Goal: Task Accomplishment & Management: Manage account settings

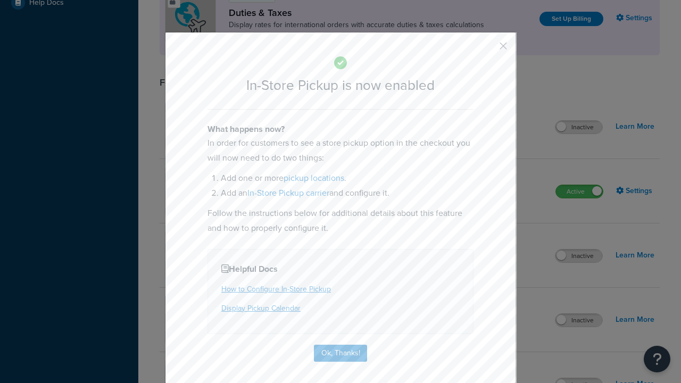
click at [487, 49] on button "button" at bounding box center [487, 49] width 3 height 3
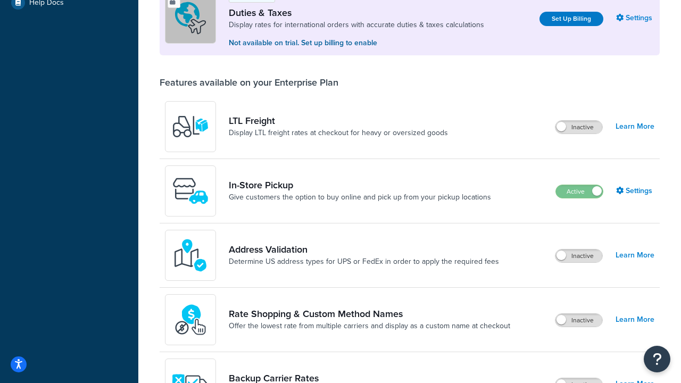
scroll to position [325, 0]
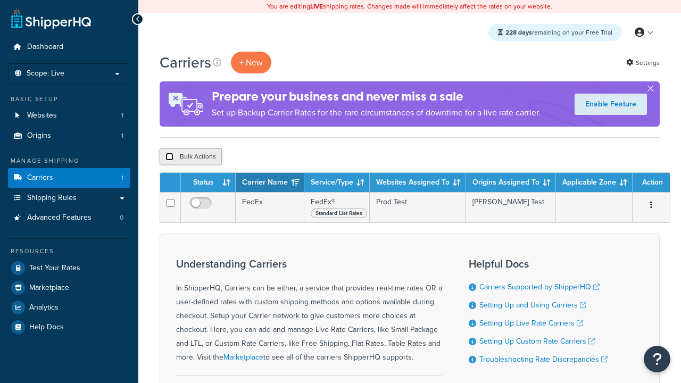
click at [169, 157] on input "checkbox" at bounding box center [170, 157] width 8 height 8
checkbox input "true"
click at [286, 157] on button "Delete" at bounding box center [284, 156] width 37 height 16
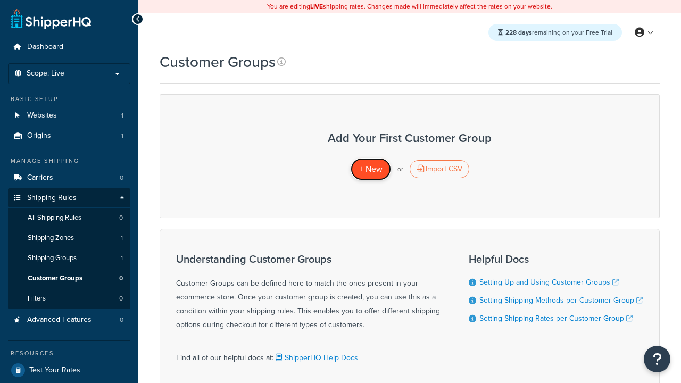
click at [370, 169] on span "+ New" at bounding box center [370, 169] width 23 height 12
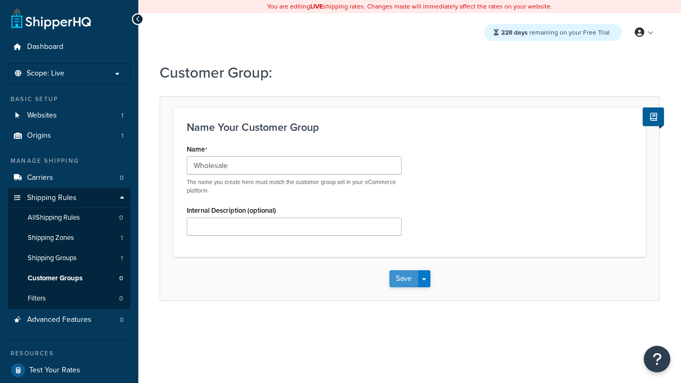
type input "Wholesale"
click at [403, 279] on button "Save" at bounding box center [404, 278] width 29 height 17
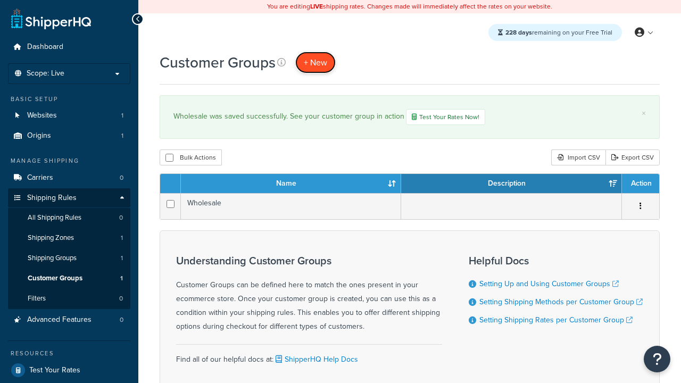
click at [316, 62] on span "+ New" at bounding box center [315, 62] width 23 height 12
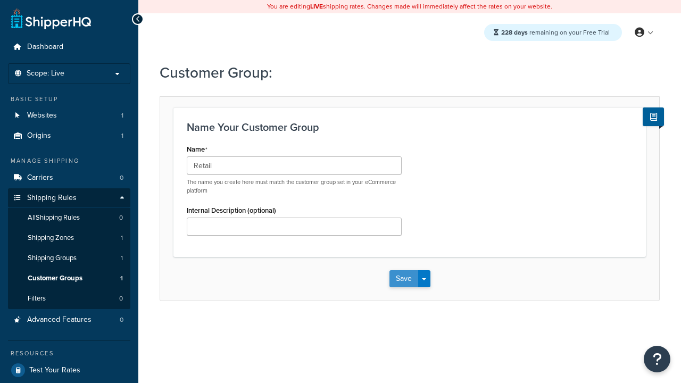
type input "Retail"
click at [403, 279] on button "Save" at bounding box center [404, 278] width 29 height 17
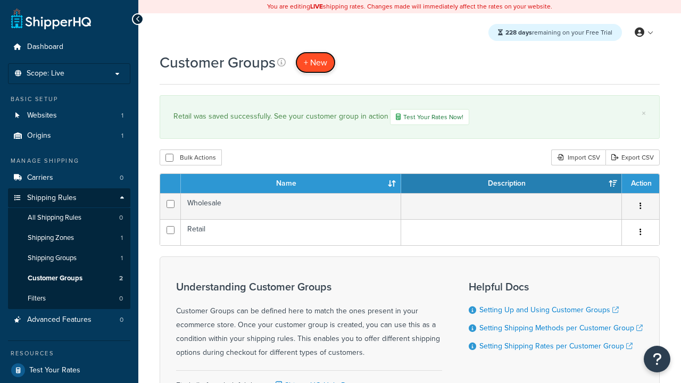
click at [316, 62] on span "+ New" at bounding box center [315, 62] width 23 height 12
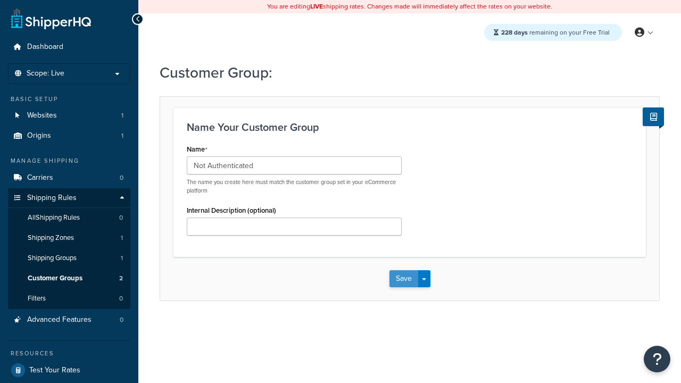
type input "Not Authenticated"
click at [403, 279] on button "Save" at bounding box center [404, 278] width 29 height 17
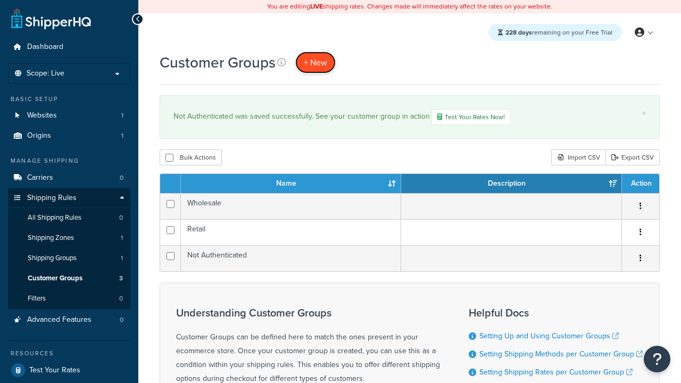
click at [316, 62] on span "+ New" at bounding box center [315, 62] width 23 height 12
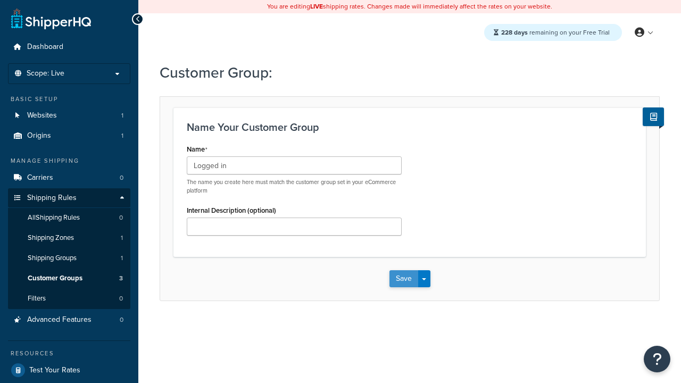
type input "Logged in"
click at [403, 279] on button "Save" at bounding box center [404, 278] width 29 height 17
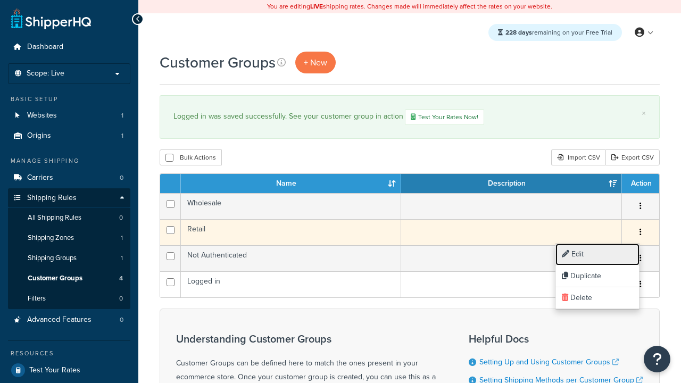
click at [597, 254] on link "Edit" at bounding box center [598, 255] width 84 height 22
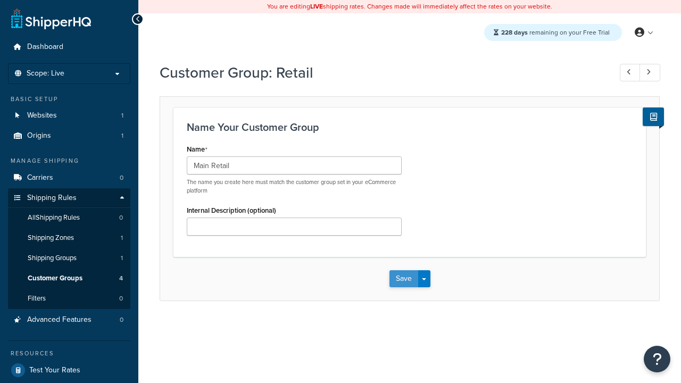
type input "Main Retail"
click at [403, 279] on button "Save" at bounding box center [404, 278] width 29 height 17
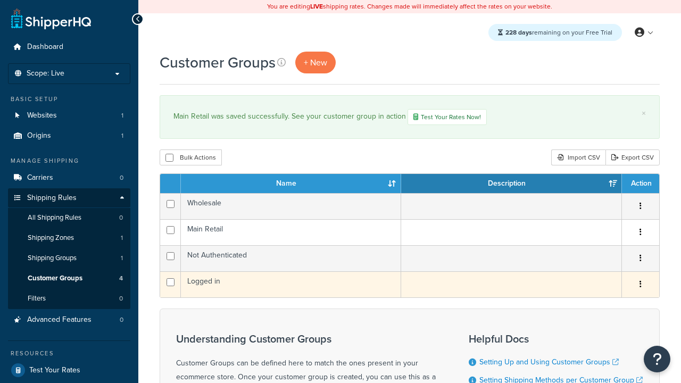
click at [640, 286] on icon "button" at bounding box center [641, 283] width 2 height 7
click at [0, 0] on link "Duplicate" at bounding box center [0, 0] width 0 height 0
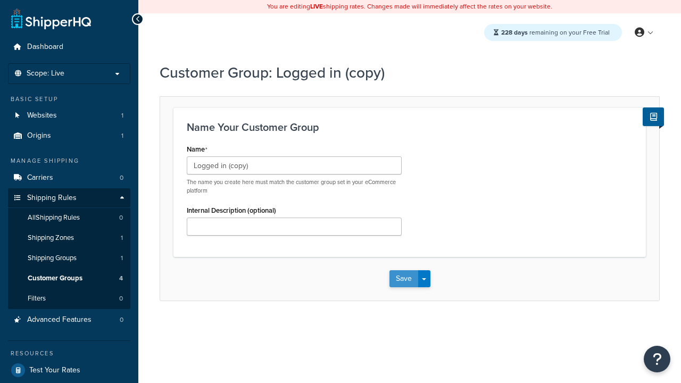
click at [403, 279] on button "Save" at bounding box center [404, 278] width 29 height 17
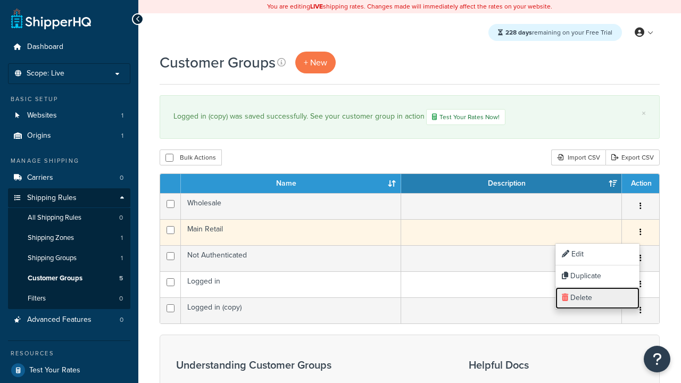
click at [597, 298] on link "Delete" at bounding box center [598, 298] width 84 height 22
